Goal: Feedback & Contribution: Leave review/rating

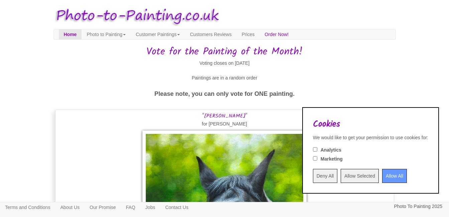
click at [313, 176] on input "Deny All" at bounding box center [325, 176] width 24 height 14
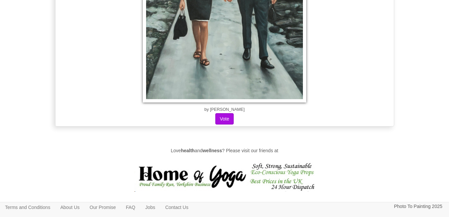
scroll to position [903, 0]
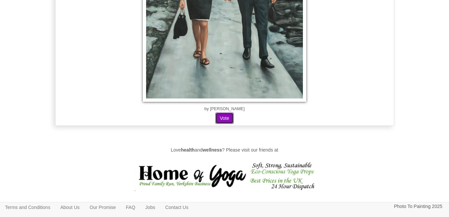
click at [228, 116] on button "Vote" at bounding box center [224, 118] width 18 height 11
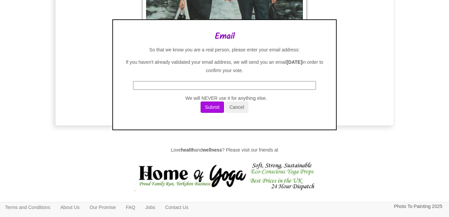
click at [210, 86] on input "text" at bounding box center [224, 85] width 183 height 9
type input "julie_read@hotmail.co.uk"
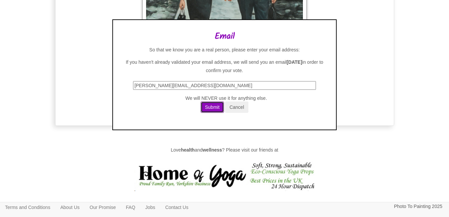
click at [218, 107] on button "Submit" at bounding box center [212, 107] width 23 height 11
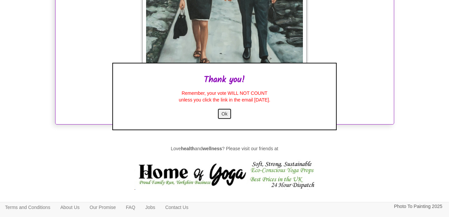
click at [224, 114] on button "Ok" at bounding box center [224, 113] width 15 height 11
